Goal: Navigation & Orientation: Find specific page/section

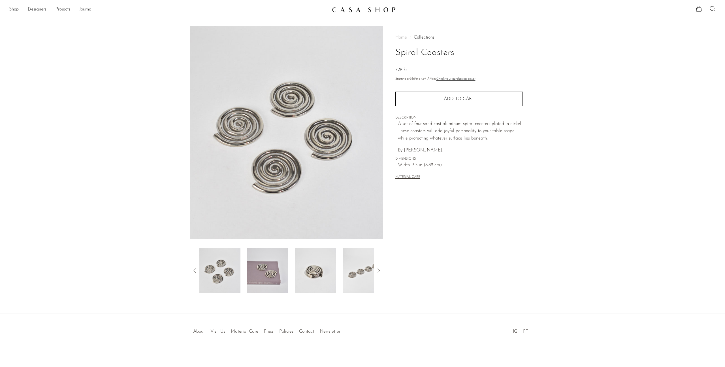
click at [371, 9] on img at bounding box center [364, 10] width 64 height 6
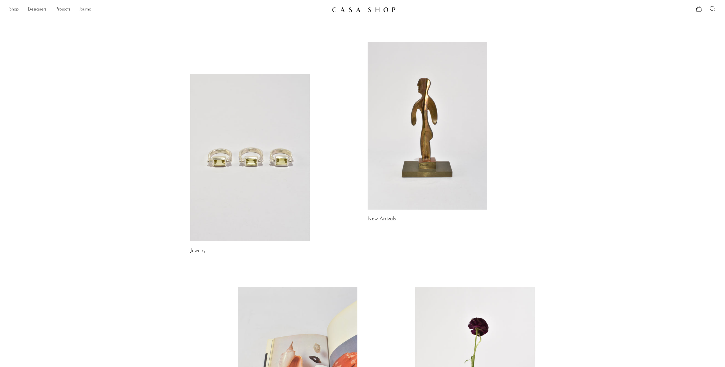
click at [13, 11] on link "Shop" at bounding box center [14, 9] width 10 height 7
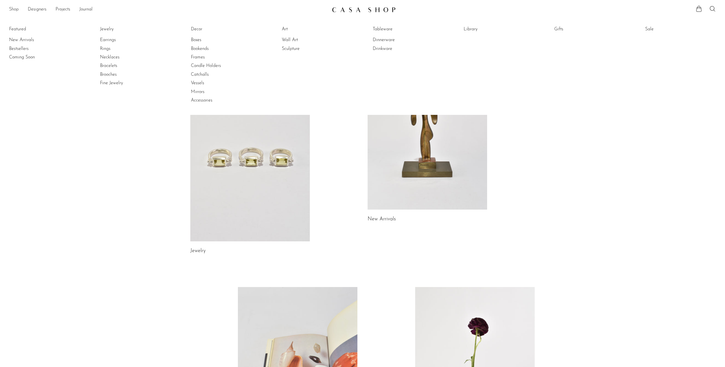
click at [14, 9] on link "Shop" at bounding box center [14, 9] width 10 height 7
click at [39, 11] on link "Designers" at bounding box center [37, 9] width 19 height 7
